Goal: Navigation & Orientation: Find specific page/section

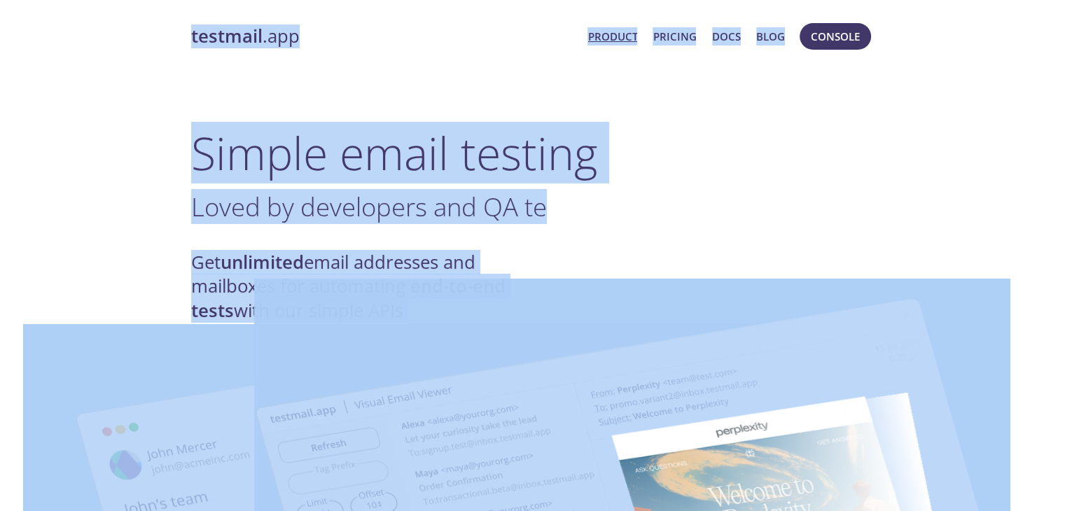
drag, startPoint x: 173, startPoint y: 32, endPoint x: 679, endPoint y: 302, distance: 573.6
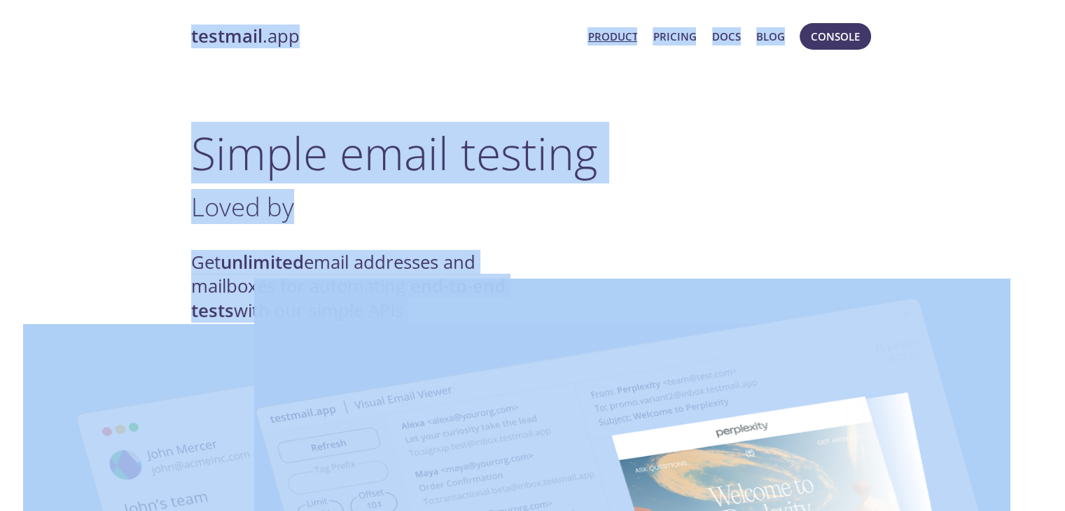
click at [633, 266] on div "Get unlimited email addresses and mailboxes for automating end-to-end tests wit…" at bounding box center [532, 287] width 683 height 72
drag, startPoint x: 374, startPoint y: 209, endPoint x: 367, endPoint y: 213, distance: 7.2
click at [374, 210] on h3 "Never ." at bounding box center [532, 206] width 683 height 31
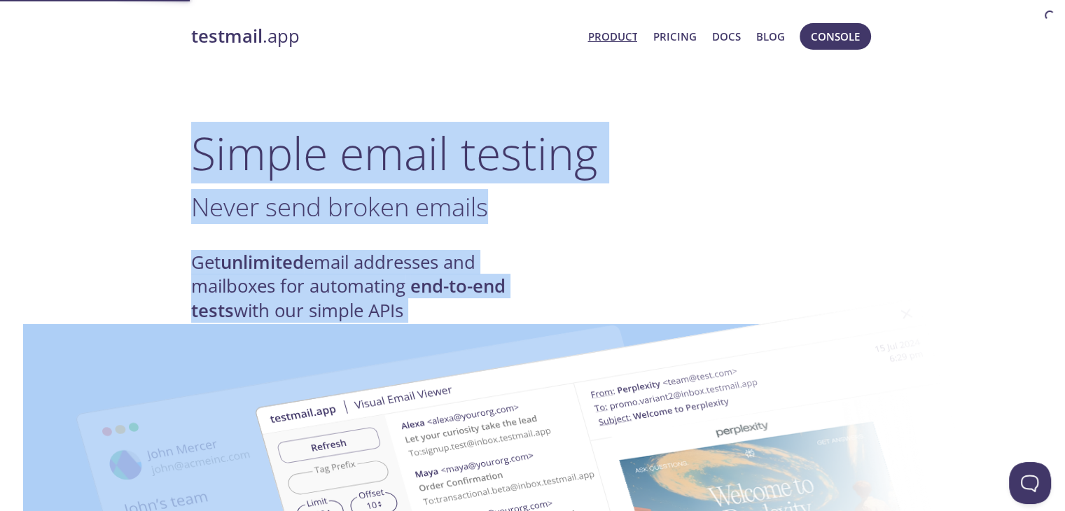
drag, startPoint x: 214, startPoint y: 173, endPoint x: 507, endPoint y: 306, distance: 322.0
click at [825, 34] on span "Console" at bounding box center [834, 36] width 49 height 18
